Goal: Transaction & Acquisition: Purchase product/service

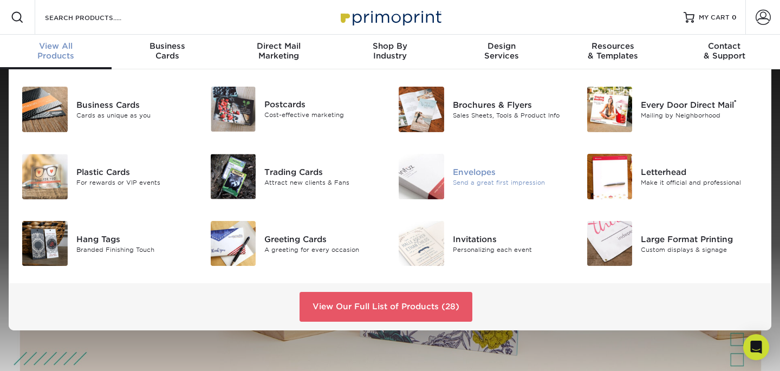
click at [425, 176] on img at bounding box center [422, 177] width 46 height 46
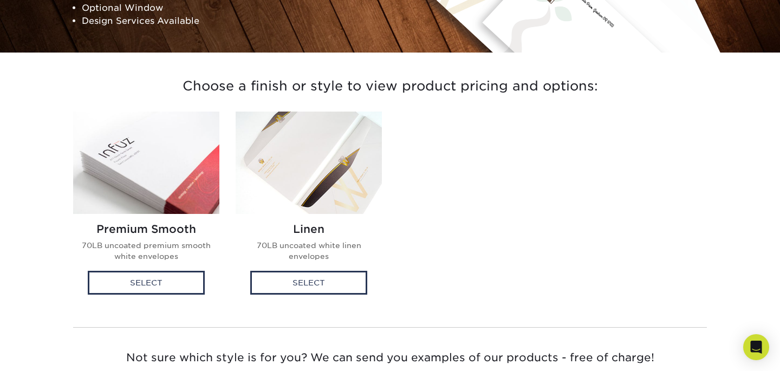
scroll to position [222, 0]
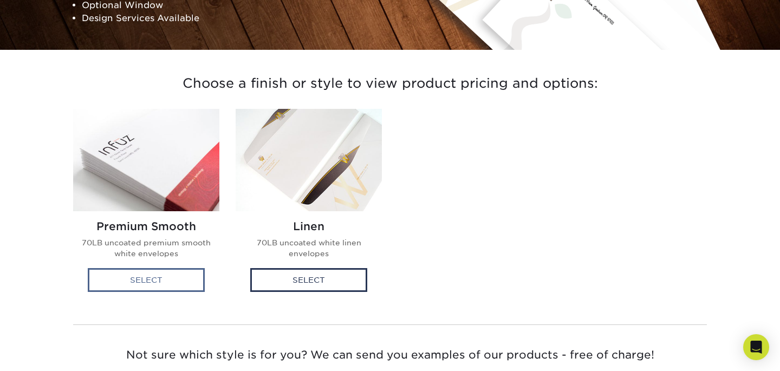
click at [161, 278] on div "Select" at bounding box center [146, 280] width 117 height 24
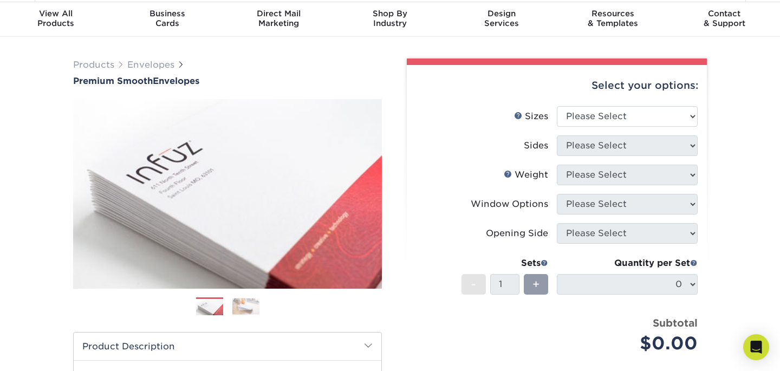
scroll to position [46, 0]
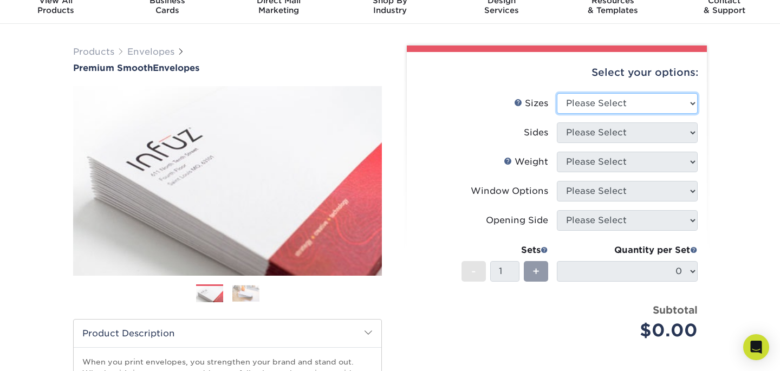
click at [670, 100] on select "Please Select 8.875" x 3.875" 4.125" x 9.5" 5.25" x 7.25" 9" x 12"" at bounding box center [627, 103] width 141 height 21
select select "4.12x9.50"
click at [557, 93] on select "Please Select 8.875" x 3.875" 4.125" x 9.5" 5.25" x 7.25" 9" x 12"" at bounding box center [627, 103] width 141 height 21
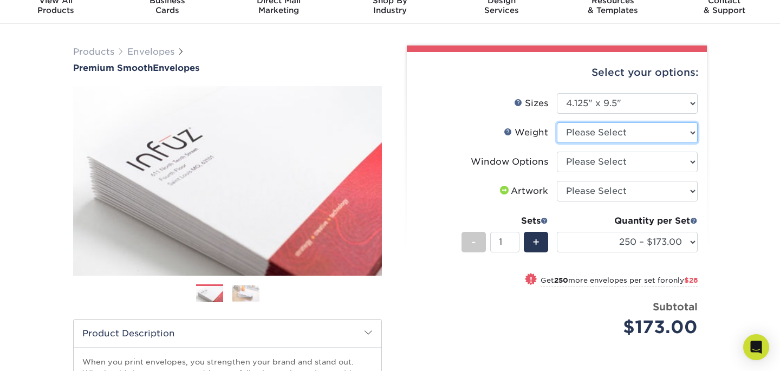
click at [682, 137] on select "Please Select 70LB" at bounding box center [627, 132] width 141 height 21
select select "70LB"
click at [557, 122] on select "Please Select 70LB" at bounding box center [627, 132] width 141 height 21
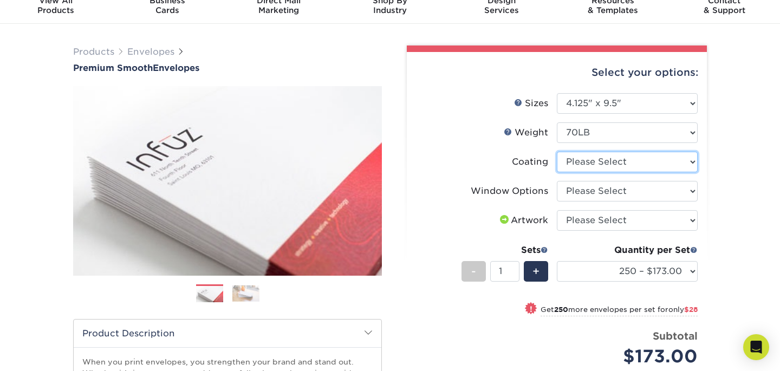
click at [682, 166] on select at bounding box center [627, 162] width 141 height 21
select select "3e7618de-abca-4bda-9f97-8b9129e913d8"
click at [557, 152] on select at bounding box center [627, 162] width 141 height 21
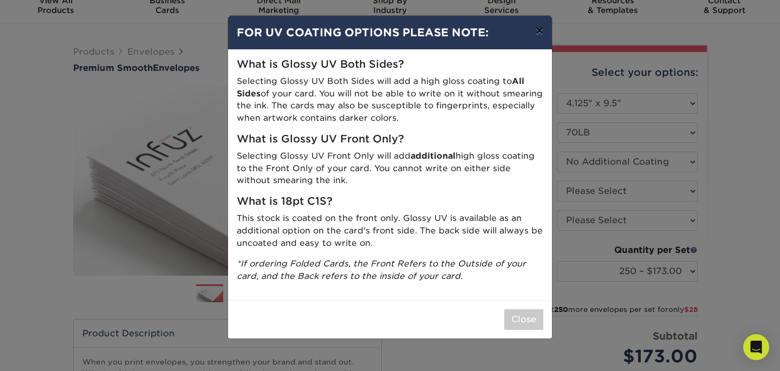
click at [540, 28] on button "×" at bounding box center [539, 31] width 25 height 30
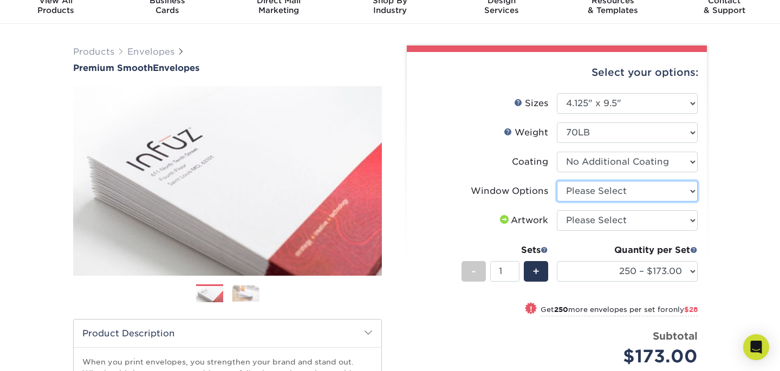
click at [631, 189] on select "Please Select No Window Window (Left Side)" at bounding box center [627, 191] width 141 height 21
select select "b86b10cc-c636-4afb-8a99-5a4de9e47610"
click at [557, 181] on select "Please Select No Window Window (Left Side)" at bounding box center [627, 191] width 141 height 21
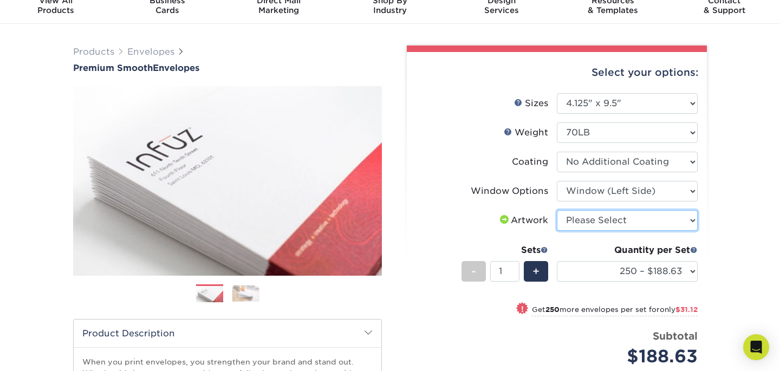
click at [644, 220] on select "Please Select I will upload files I need a design - $50" at bounding box center [627, 220] width 141 height 21
select select "upload"
click at [557, 210] on select "Please Select I will upload files I need a design - $50" at bounding box center [627, 220] width 141 height 21
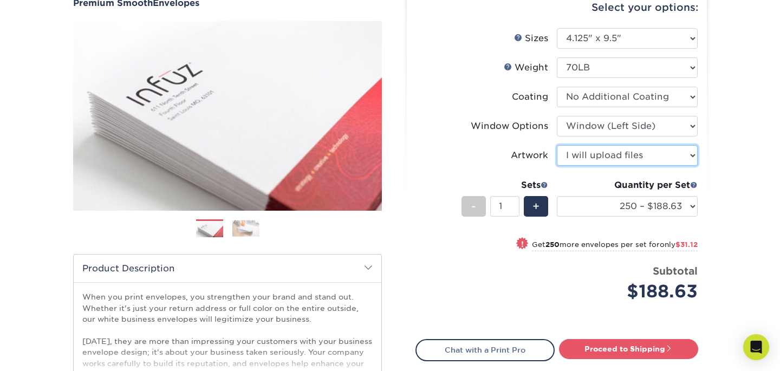
scroll to position [112, 0]
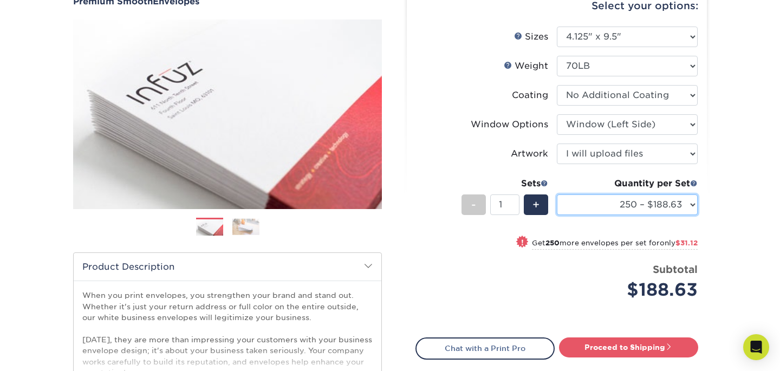
click at [679, 206] on select "250 – $188.63 500 – $219.75 1000 – $276.00 2500 – $431.75 5000 – $641.00 10000 …" at bounding box center [627, 205] width 141 height 21
select select "5000 – $641.00"
click at [557, 195] on select "250 – $188.63 500 – $219.75 1000 – $276.00 2500 – $431.75 5000 – $641.00 10000 …" at bounding box center [627, 205] width 141 height 21
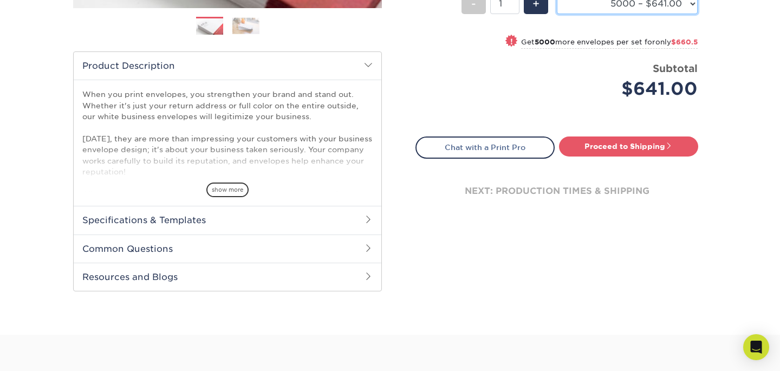
scroll to position [314, 0]
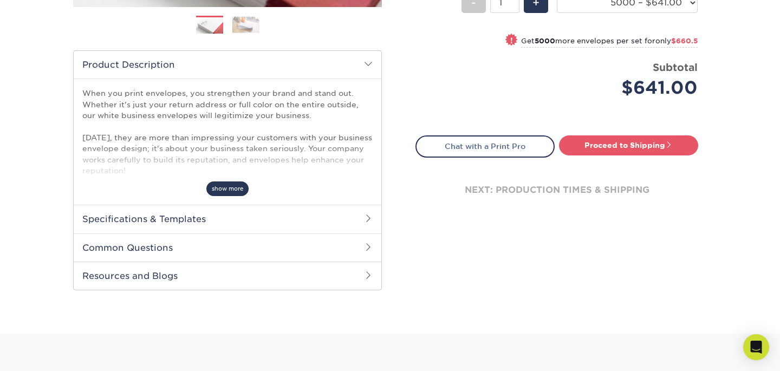
click at [230, 184] on span "show more" at bounding box center [227, 188] width 42 height 15
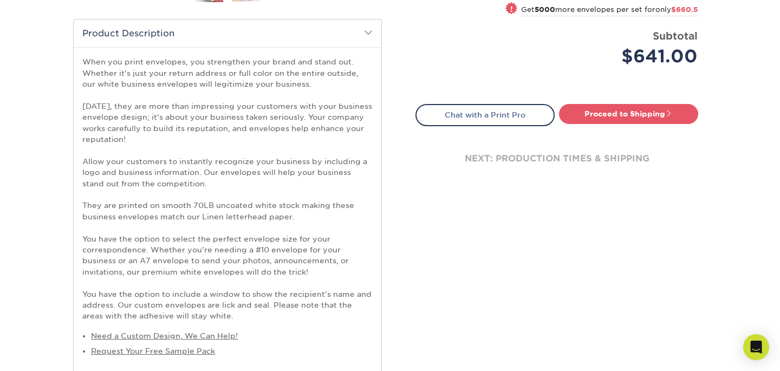
scroll to position [246, 0]
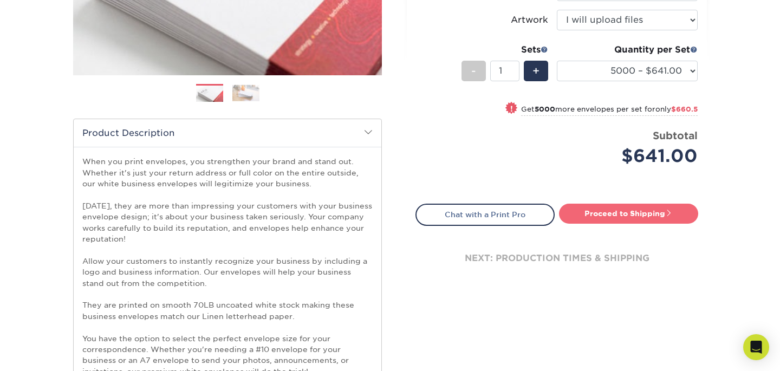
click at [666, 216] on span at bounding box center [669, 213] width 8 height 8
type input "Set 1"
select select "9f0fed89-9d5b-4fb6-a88c-391138605b83"
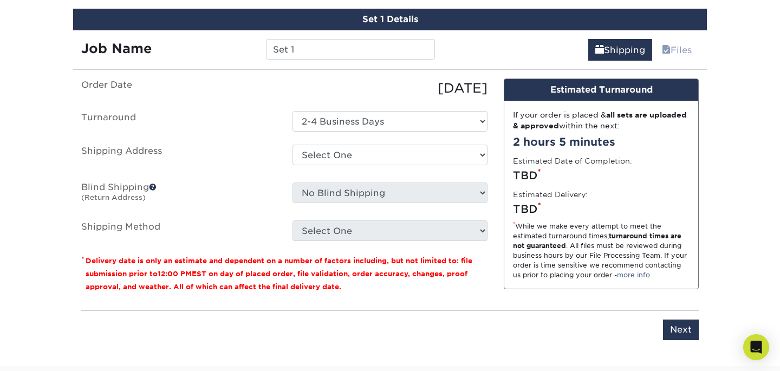
scroll to position [838, 0]
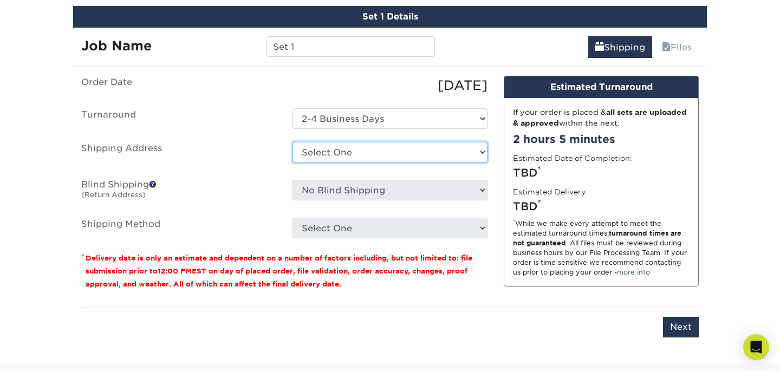
click at [431, 146] on select "Select One + Add New Address - Login" at bounding box center [390, 152] width 195 height 21
select select "newaddress"
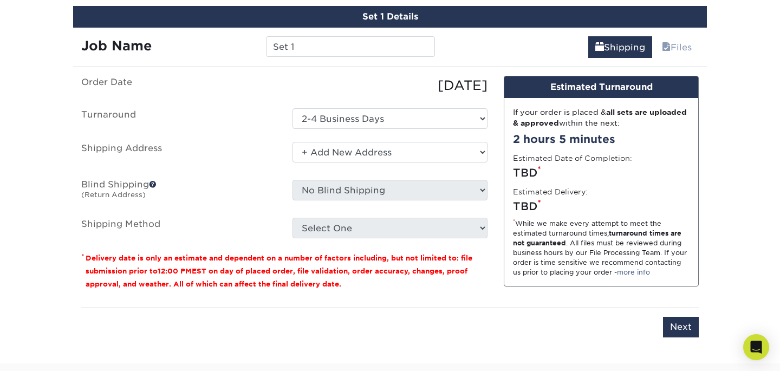
click at [293, 142] on select "Select One + Add New Address - Login" at bounding box center [390, 152] width 195 height 21
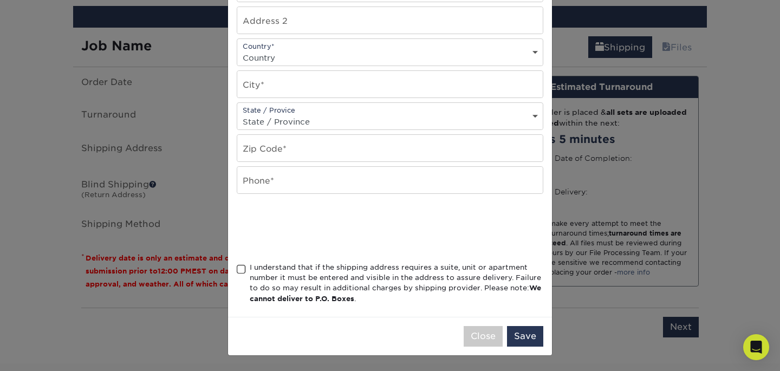
scroll to position [0, 0]
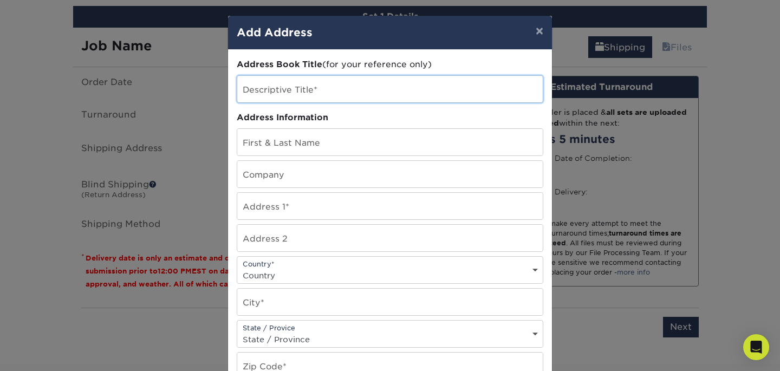
click at [379, 91] on input "text" at bounding box center [390, 89] width 306 height 27
click at [540, 30] on button "×" at bounding box center [539, 31] width 25 height 30
